Goal: Transaction & Acquisition: Purchase product/service

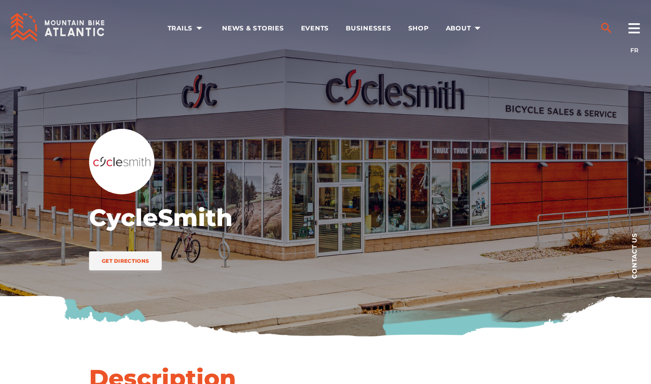
click at [610, 27] on icon "search" at bounding box center [607, 28] width 14 height 14
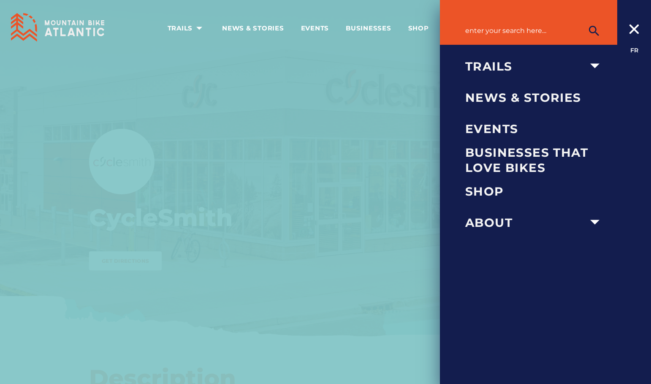
click at [537, 31] on input "Search for:" at bounding box center [535, 30] width 139 height 16
type input "vittoria rim glue tubular"
click at [584, 22] on button "submit" at bounding box center [594, 30] width 21 height 17
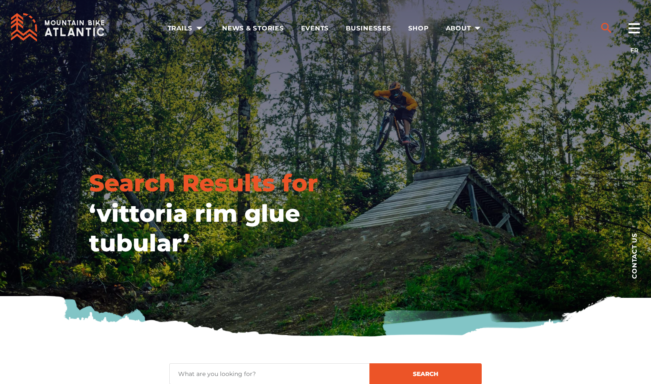
click at [607, 29] on icon "search" at bounding box center [607, 28] width 10 height 10
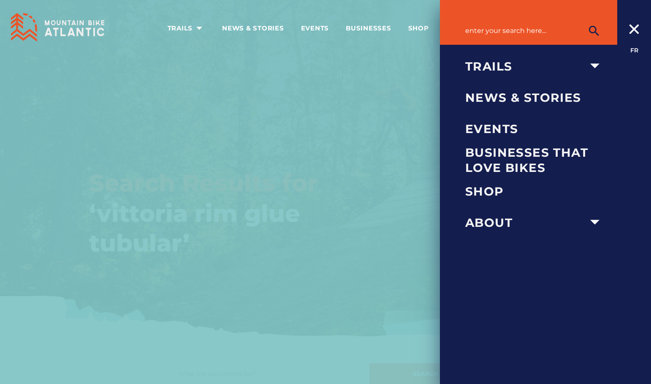
click at [531, 30] on input "Search for:" at bounding box center [535, 30] width 139 height 16
type input "rim glue tubular"
click at [584, 22] on button "submit" at bounding box center [594, 30] width 21 height 17
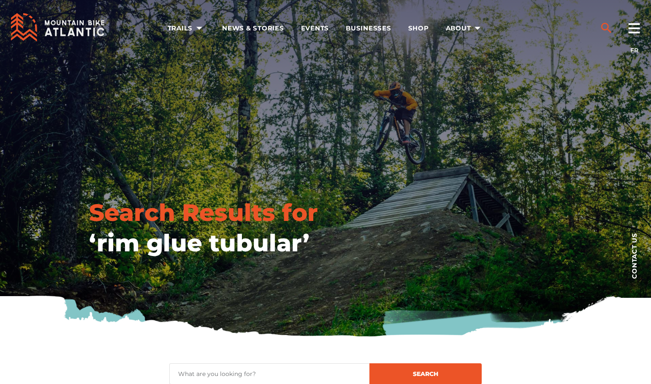
click at [606, 30] on icon "search" at bounding box center [607, 28] width 10 height 10
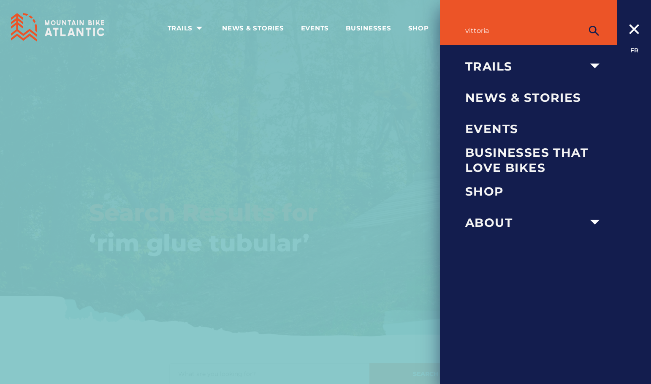
type input "vittoria"
click at [584, 22] on button "submit" at bounding box center [594, 30] width 21 height 17
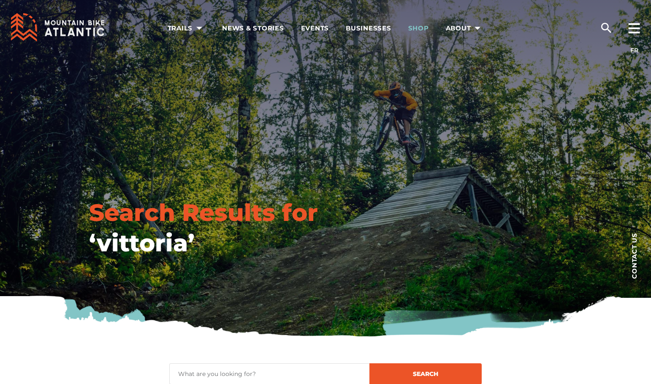
click at [419, 28] on span "Shop" at bounding box center [419, 28] width 21 height 8
